Goal: Task Accomplishment & Management: Manage account settings

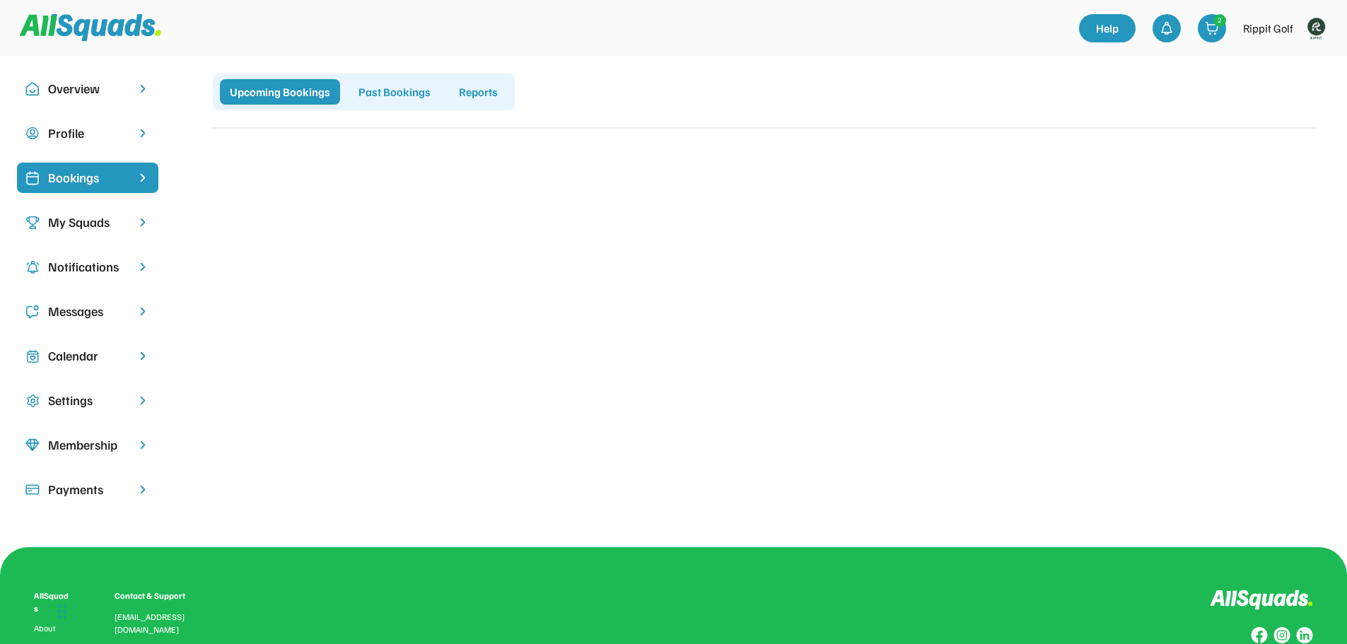
click at [88, 354] on div "Calendar" at bounding box center [87, 356] width 79 height 19
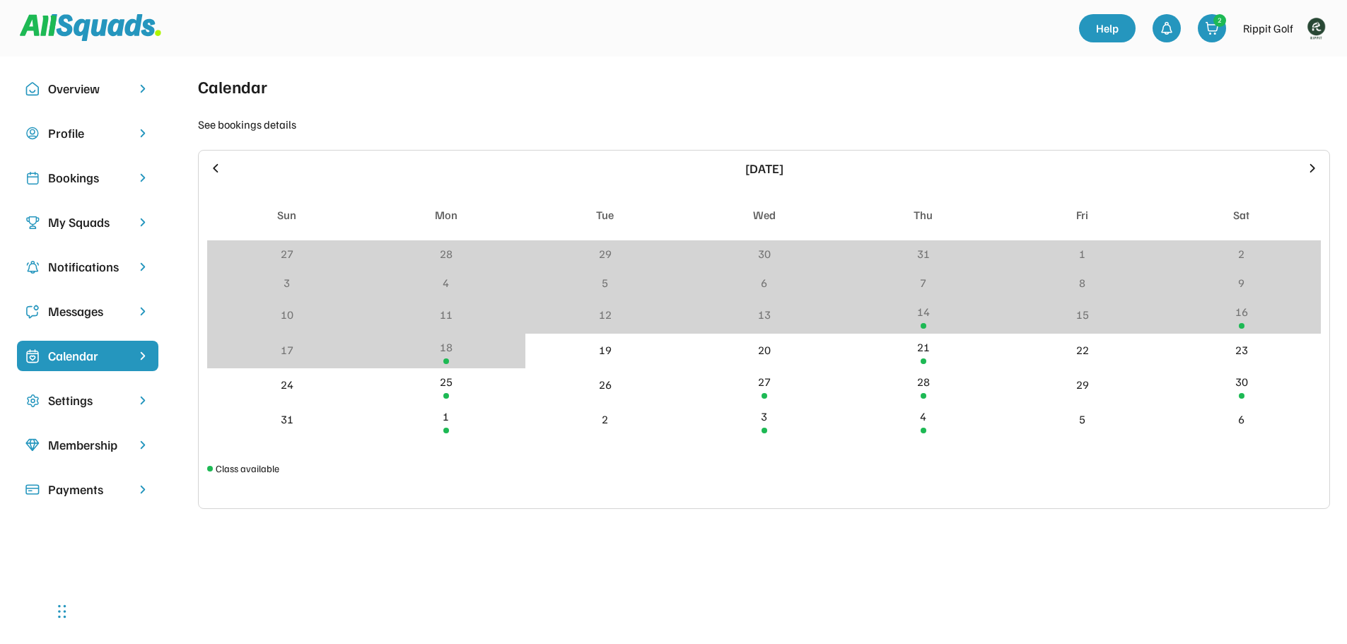
click at [83, 489] on div "Payments" at bounding box center [87, 489] width 79 height 19
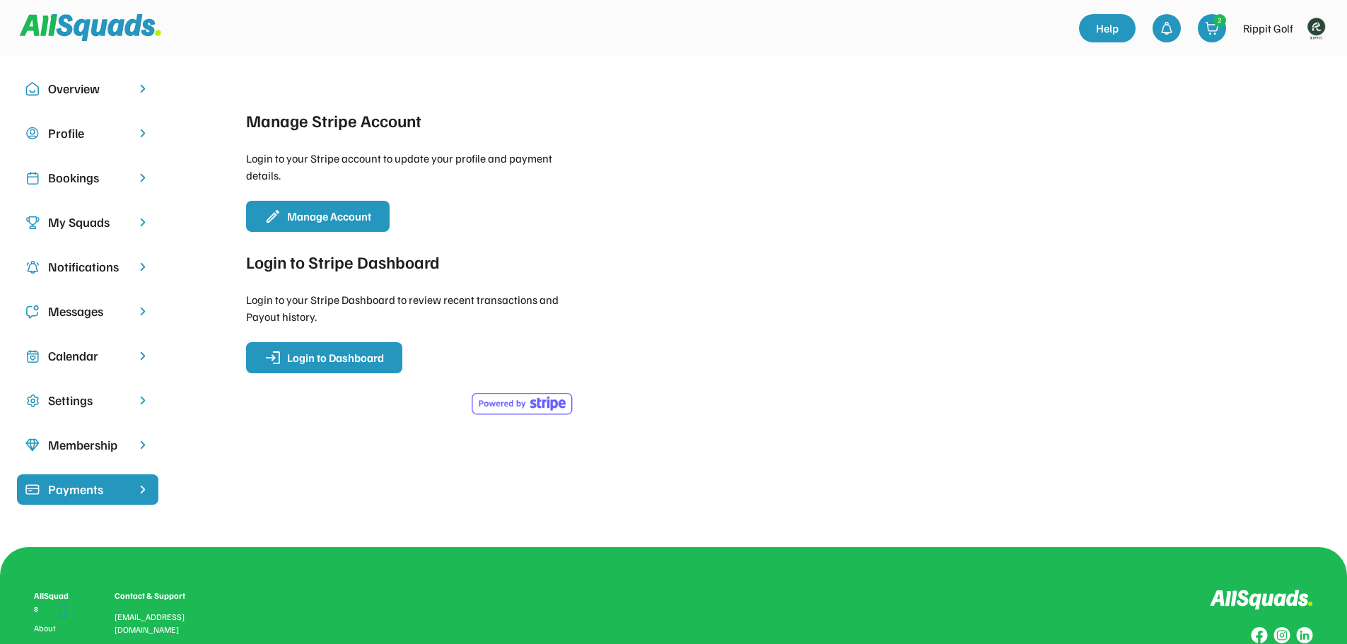
click at [81, 356] on div "Calendar" at bounding box center [87, 356] width 79 height 19
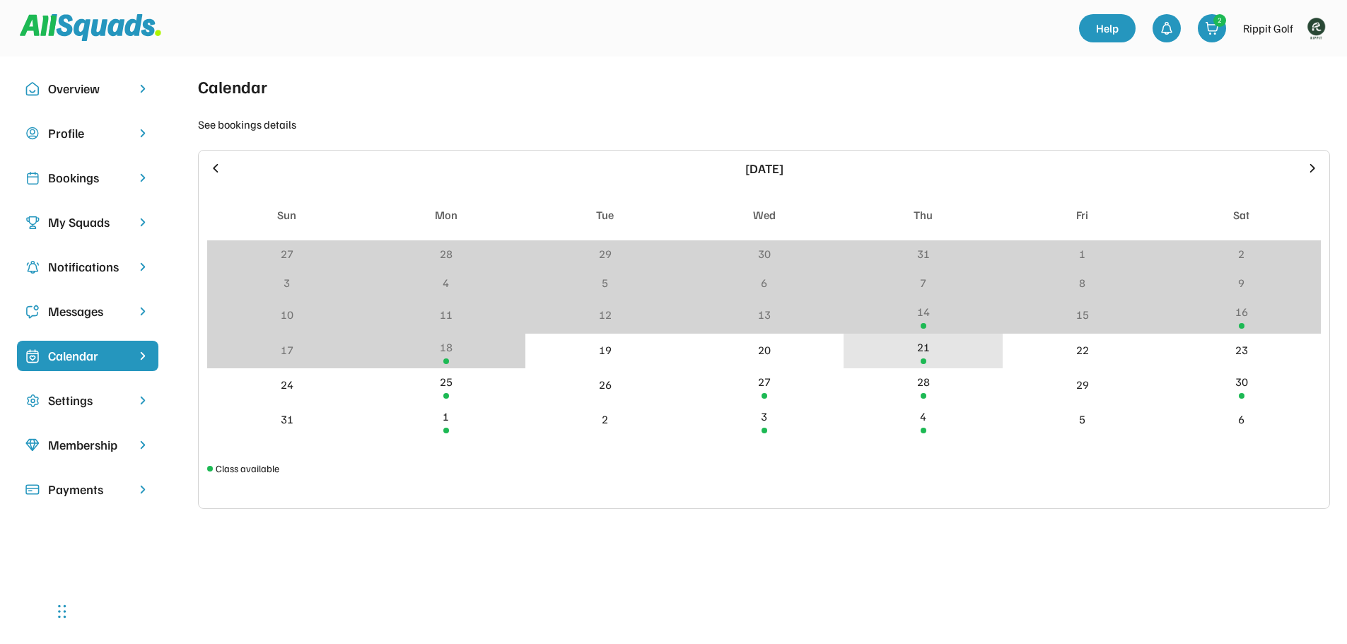
click at [929, 361] on div "21" at bounding box center [923, 351] width 159 height 35
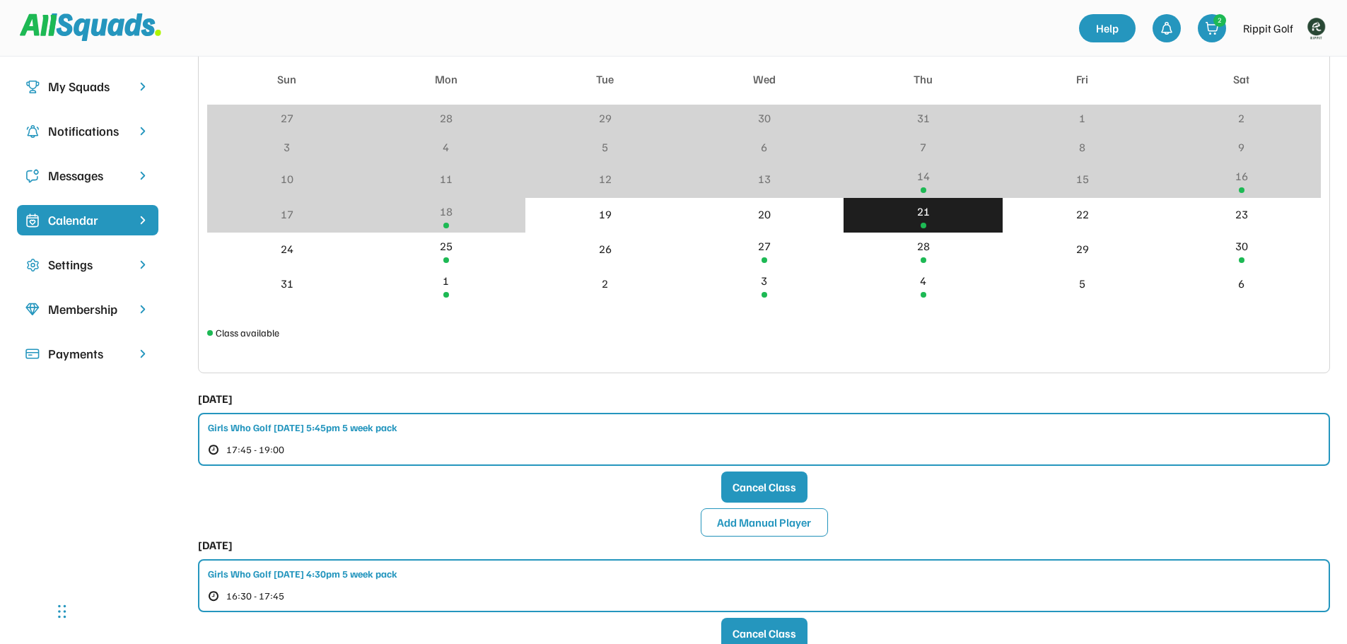
scroll to position [141, 0]
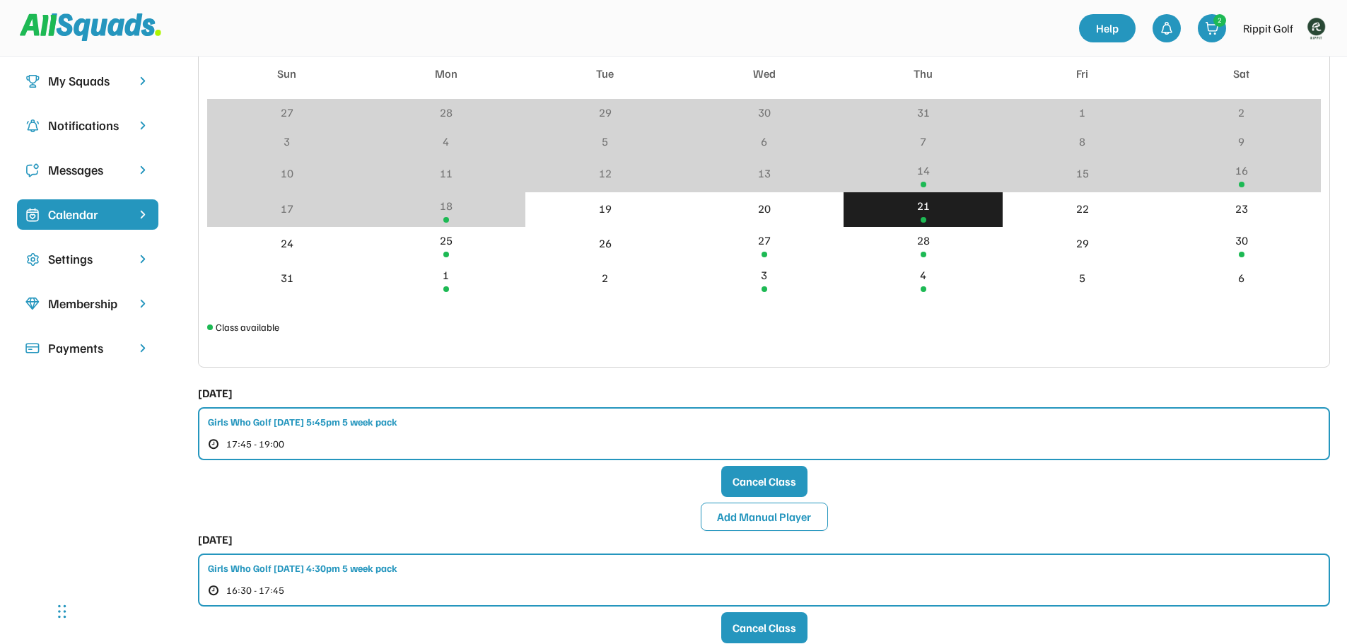
click at [392, 426] on div "Girls Who Golf [DATE] 5:45pm 5 week pack" at bounding box center [303, 421] width 190 height 15
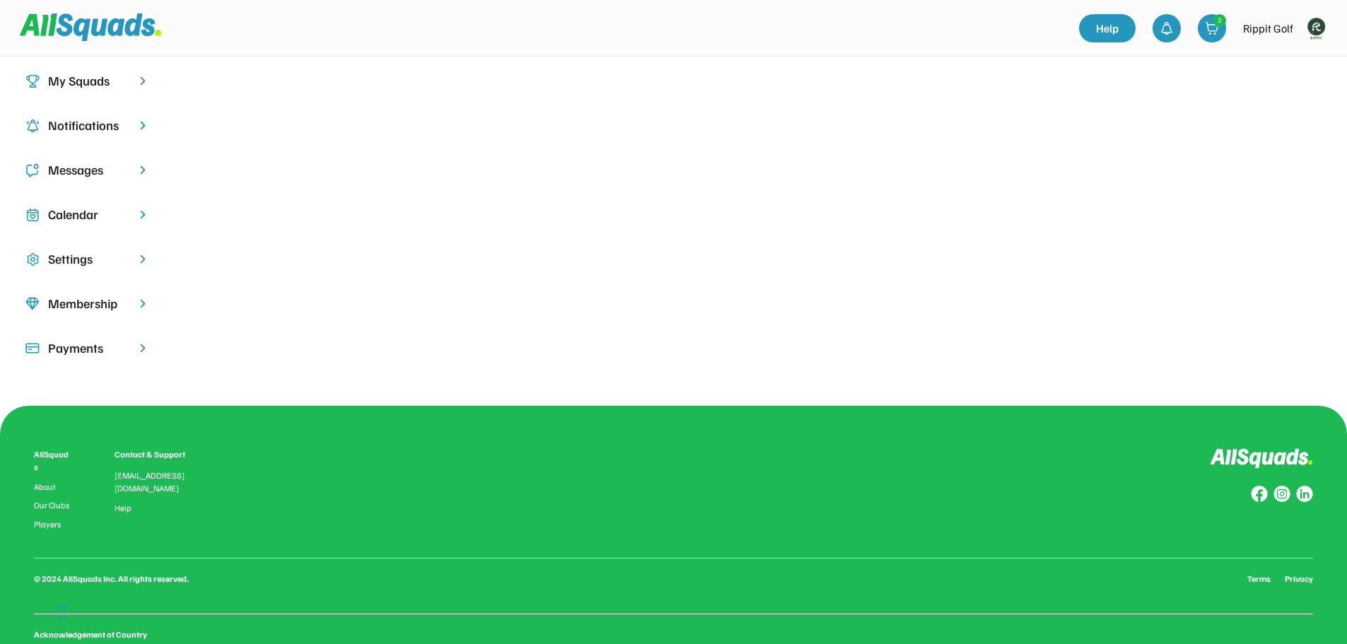
click at [51, 209] on div "Calendar" at bounding box center [87, 214] width 79 height 19
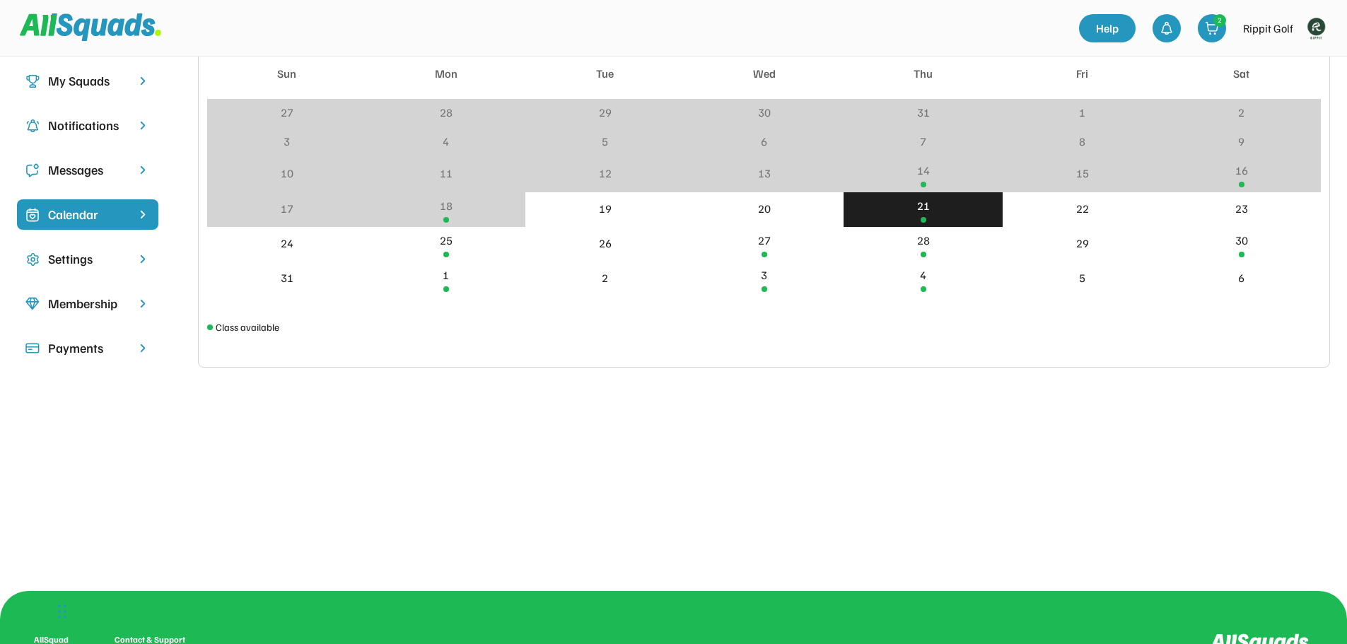
click at [934, 209] on div "21" at bounding box center [923, 209] width 159 height 35
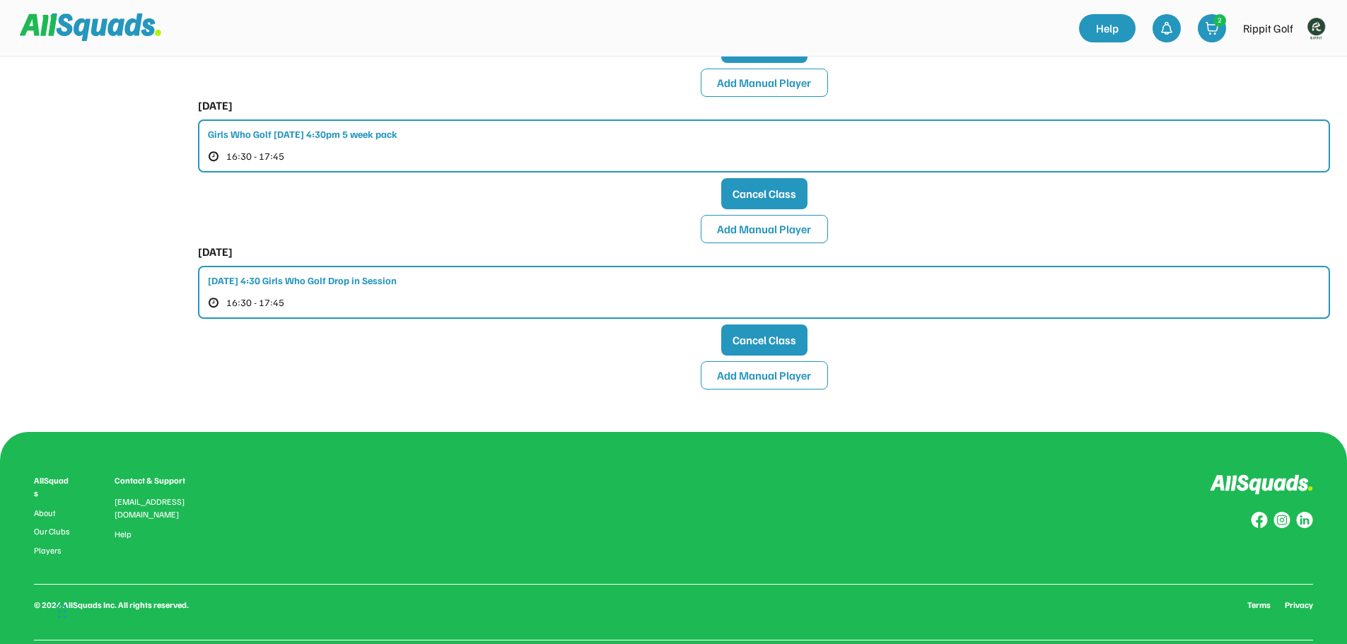
scroll to position [583, 0]
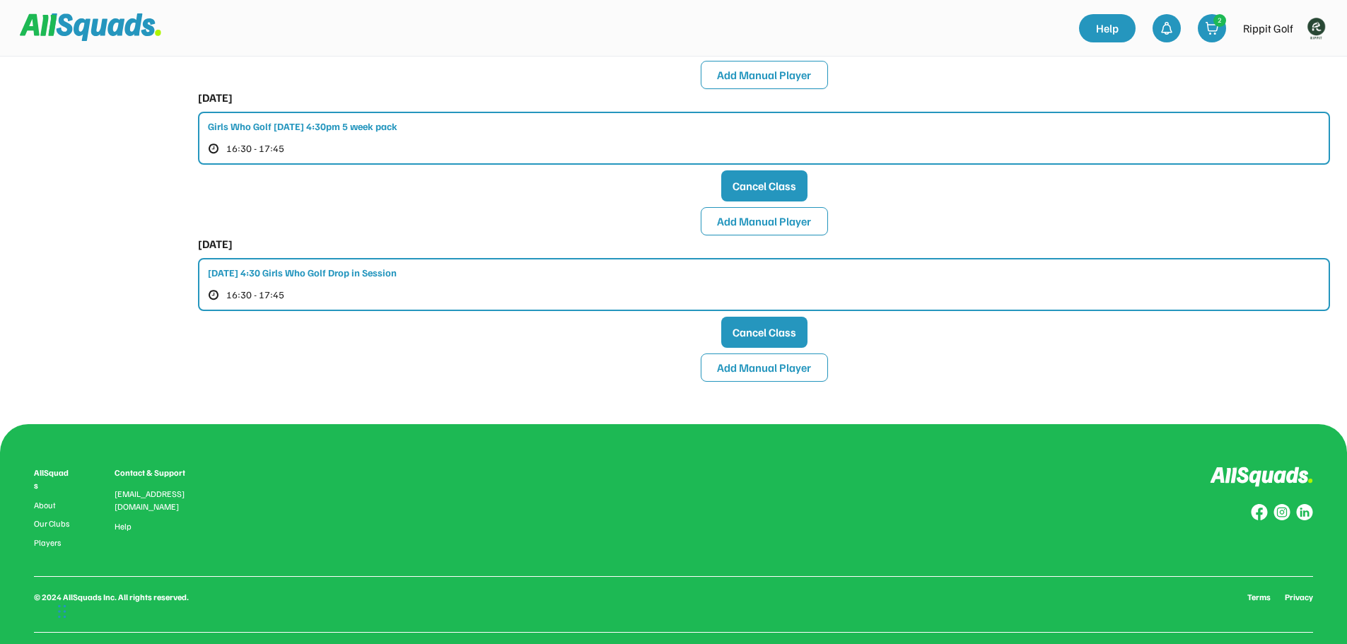
click at [407, 276] on div "[DATE] 4:30 Girls Who Golf Drop in Session 16:30 - 17:45" at bounding box center [764, 284] width 1132 height 53
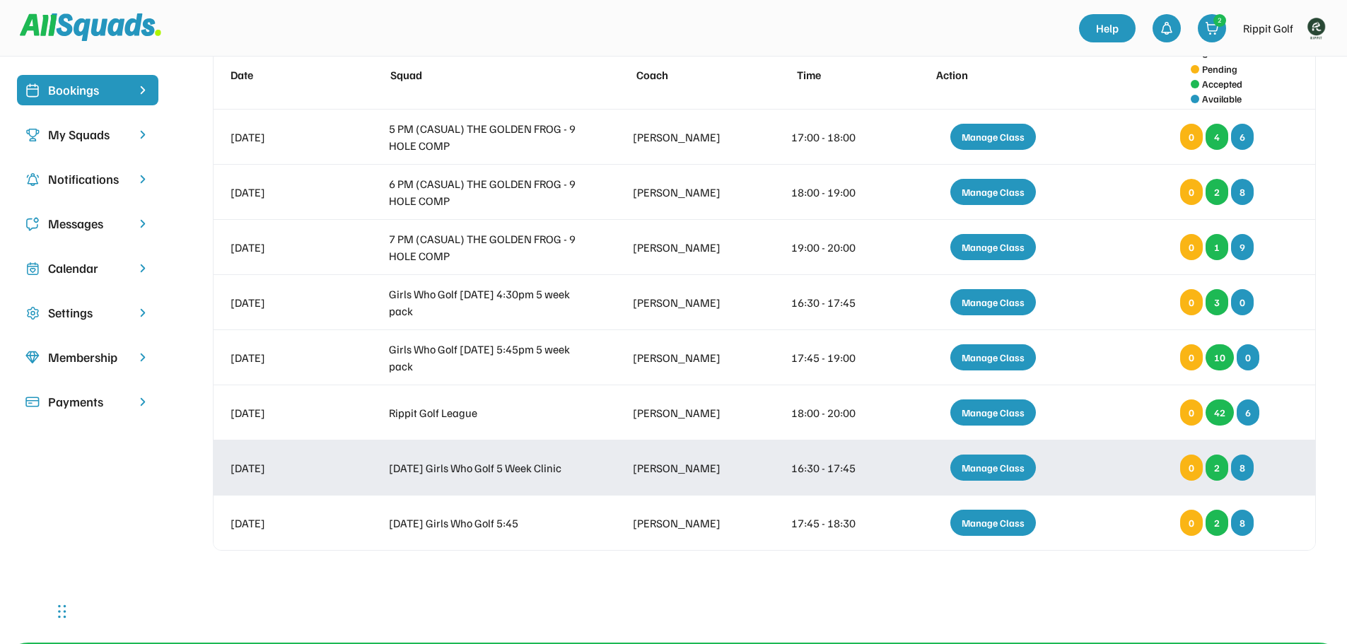
scroll to position [86, 0]
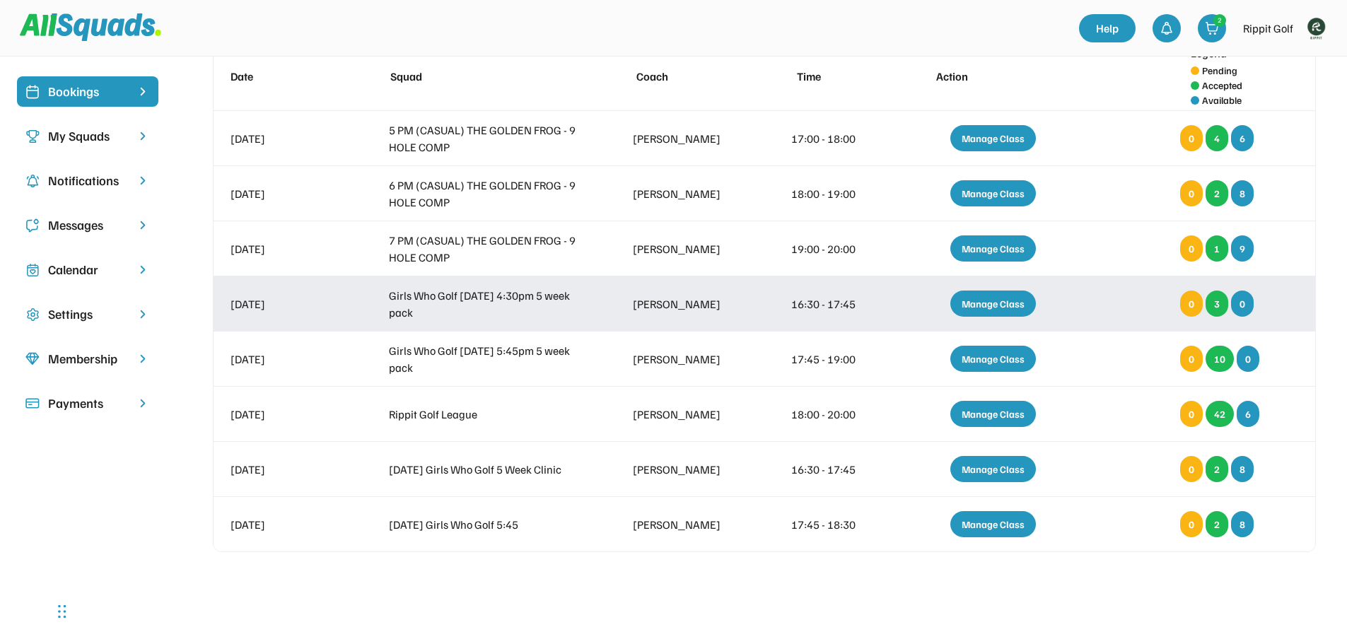
click at [1007, 301] on div "Manage Class" at bounding box center [994, 304] width 86 height 26
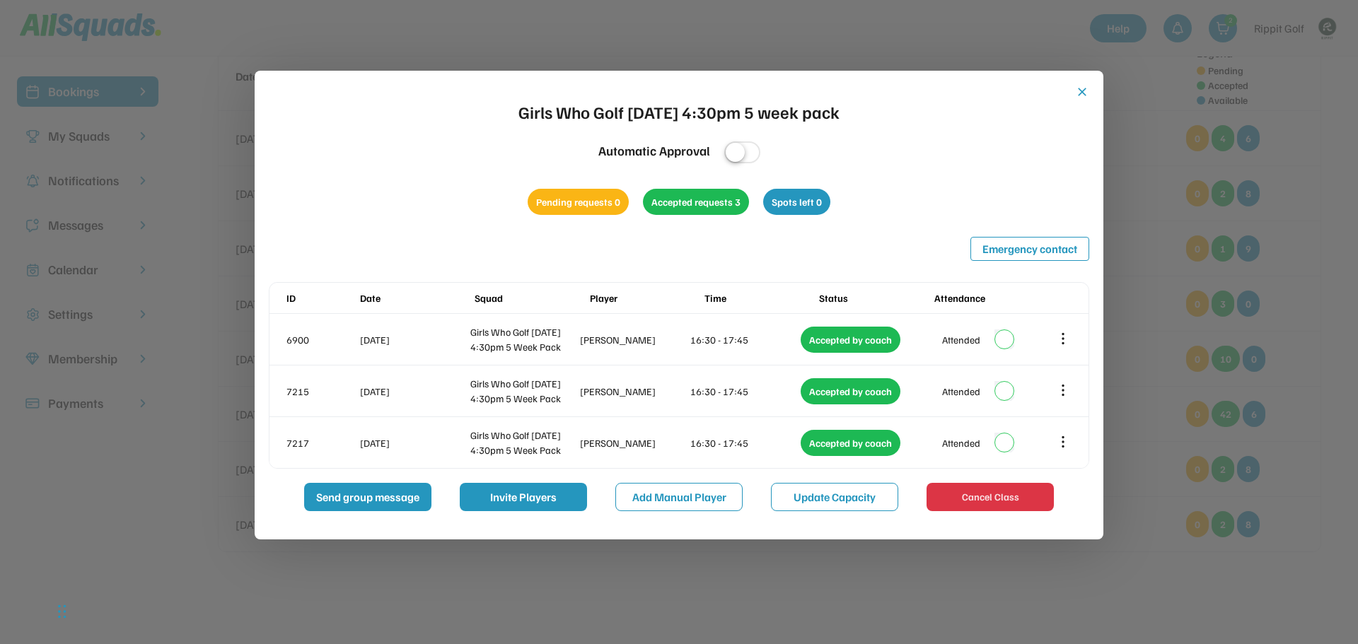
click at [1088, 94] on button "close" at bounding box center [1082, 92] width 14 height 14
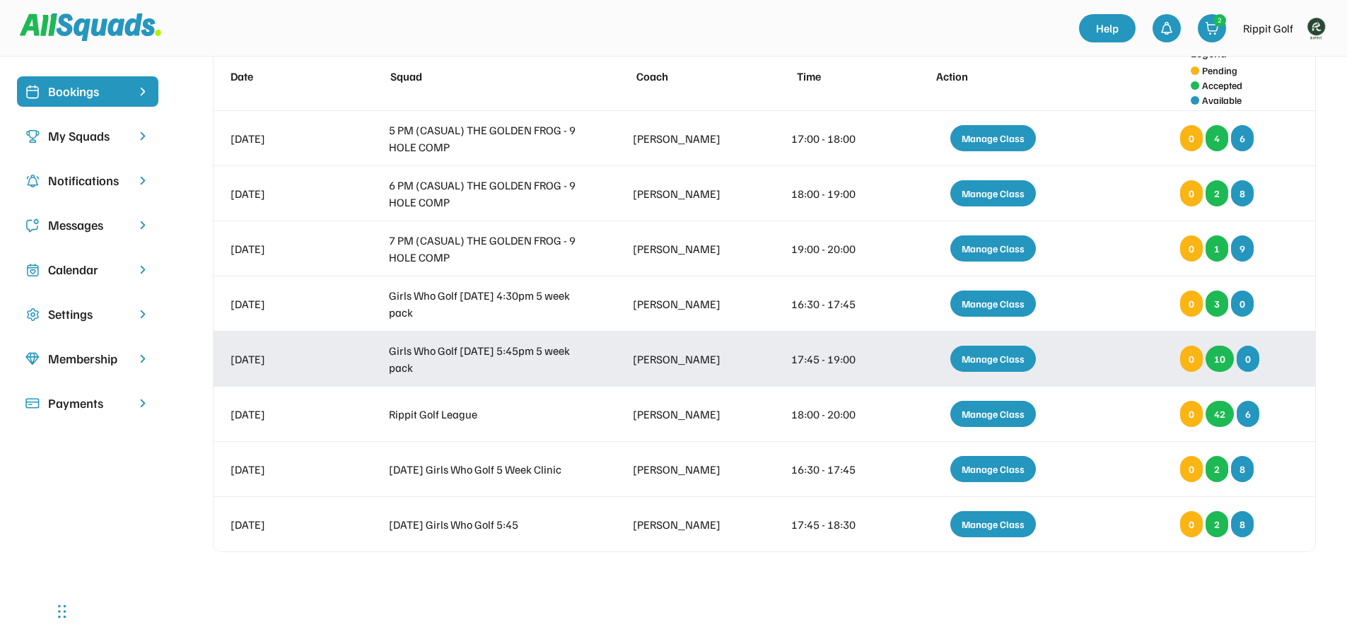
click at [1017, 358] on div "Manage Class" at bounding box center [994, 359] width 86 height 26
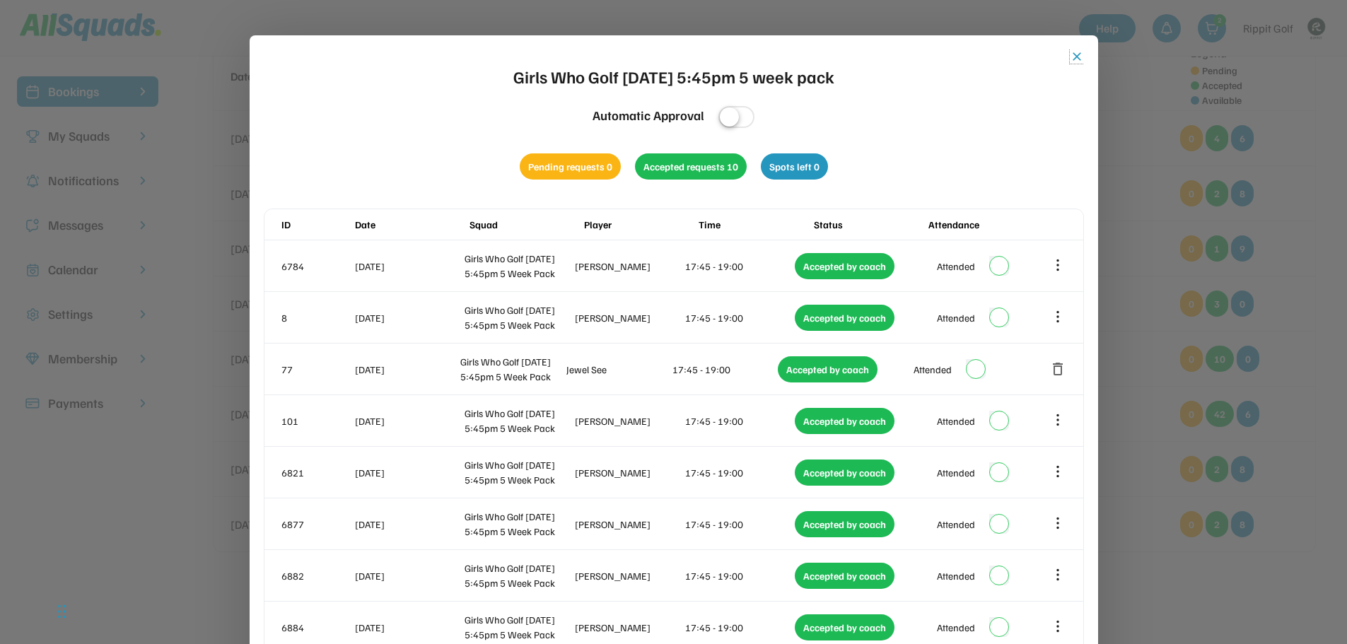
click at [1072, 54] on button "close" at bounding box center [1077, 57] width 14 height 14
